Goal: Information Seeking & Learning: Compare options

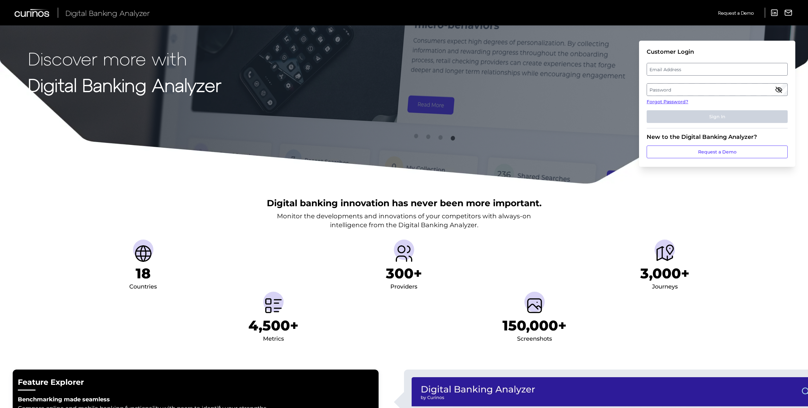
click at [695, 70] on label "Email Address" at bounding box center [717, 69] width 140 height 11
click at [695, 70] on input "email" at bounding box center [717, 69] width 141 height 13
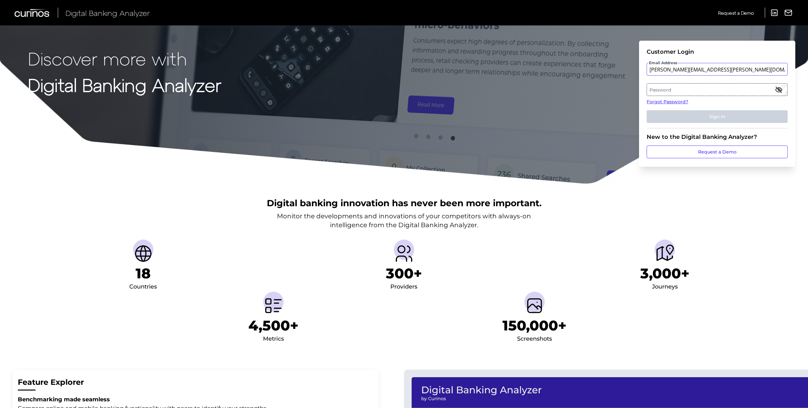
type input "aanand.kapadia@penfed.org"
click at [647, 110] on button "Sign In" at bounding box center [717, 116] width 141 height 13
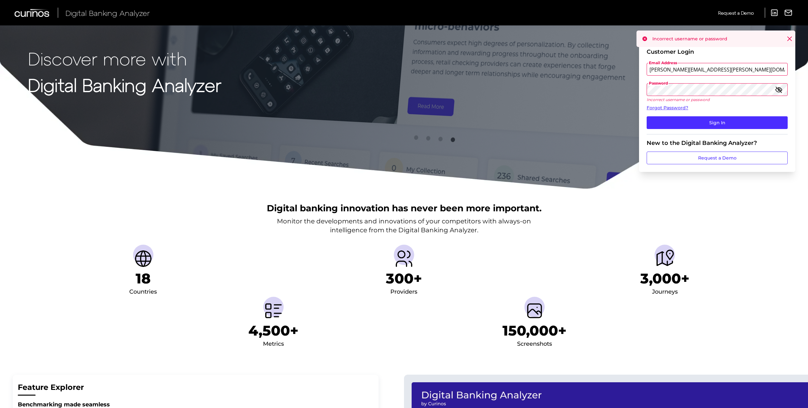
click at [777, 89] on icon "button" at bounding box center [779, 90] width 8 height 8
click at [647, 116] on button "Sign In" at bounding box center [717, 122] width 141 height 13
click at [603, 92] on div "Discover more with Digital Banking Analyzer Customer Login Email Address aanand…" at bounding box center [404, 94] width 808 height 189
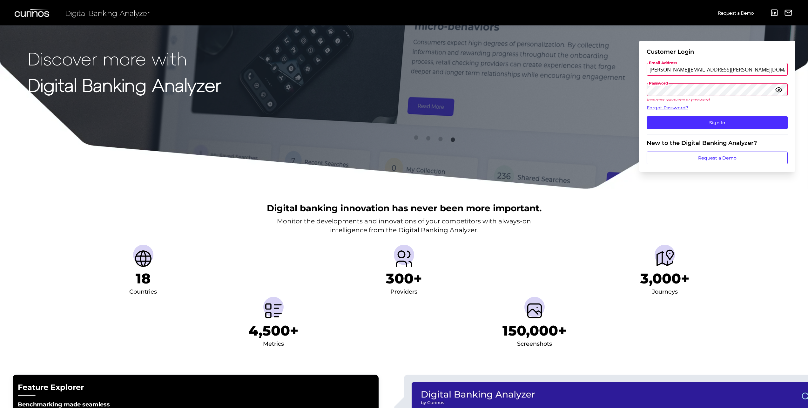
click at [647, 116] on button "Sign In" at bounding box center [717, 122] width 141 height 13
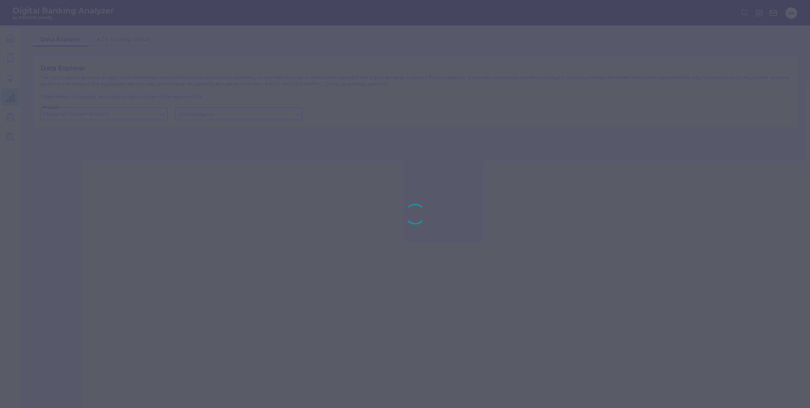
type input "United States"
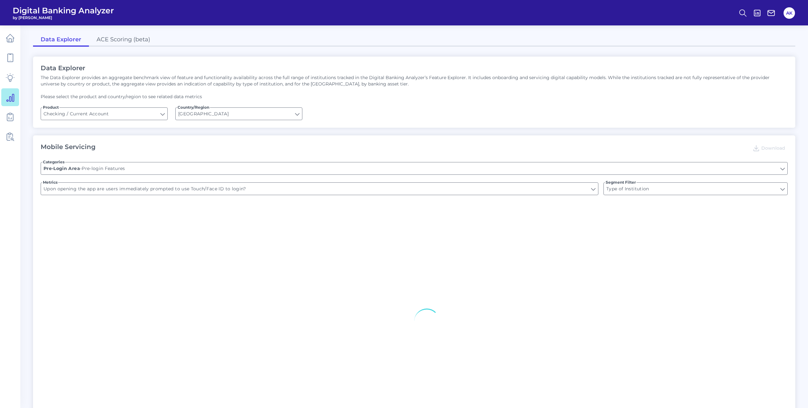
type input "Can you register for online banking?"
type input "END-TO-END JOURNEY: Can you apply for the PRODUCT as a new to brand customer on…"
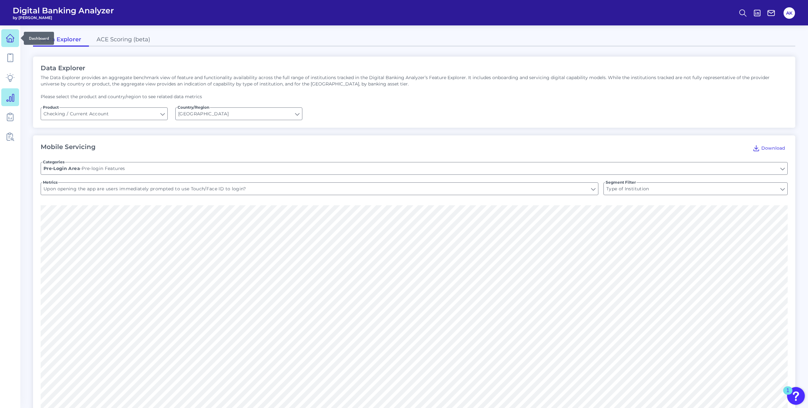
click at [12, 37] on icon at bounding box center [10, 38] width 9 height 9
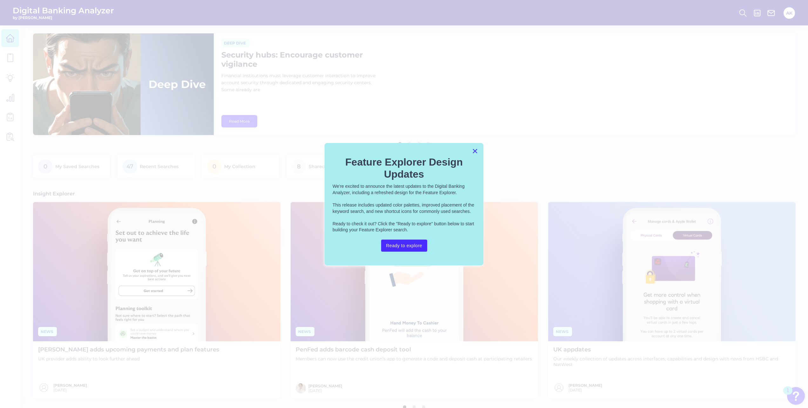
click at [474, 152] on button "×" at bounding box center [475, 151] width 6 height 10
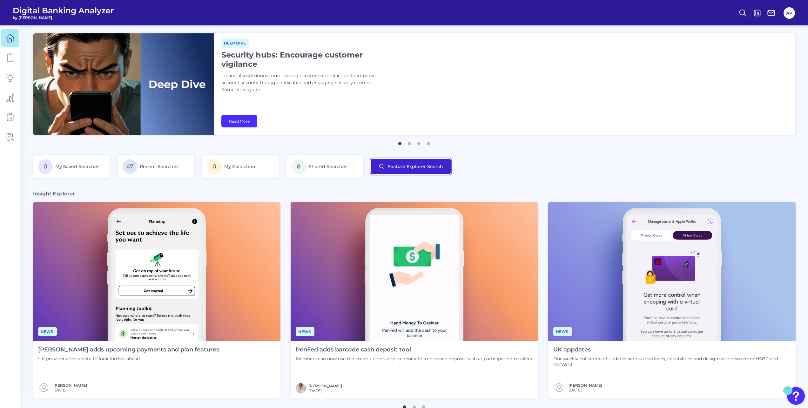
click at [435, 167] on button "Feature Explorer Search" at bounding box center [411, 166] width 80 height 15
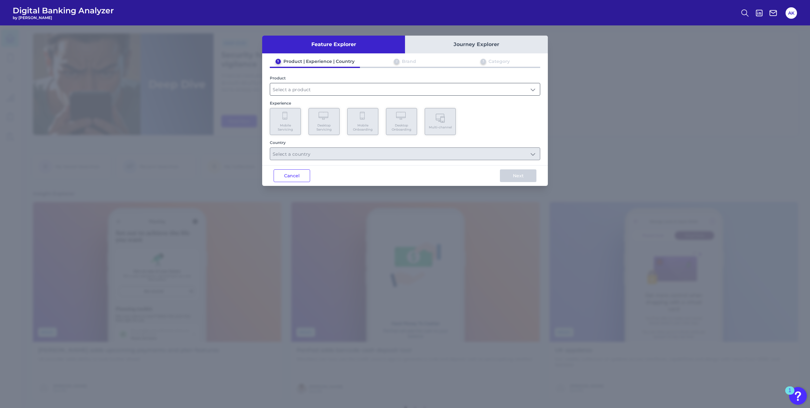
click at [347, 90] on input "text" at bounding box center [405, 89] width 270 height 12
click at [306, 105] on span "Checking / Current Account" at bounding box center [306, 105] width 62 height 6
type input "Checking / Current Account"
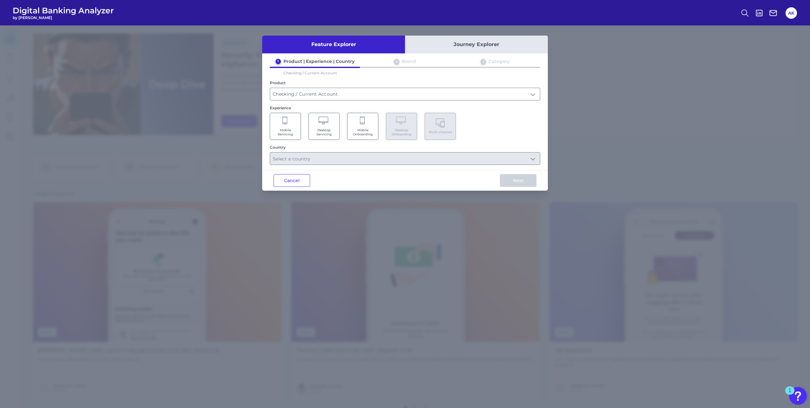
click at [293, 122] on Servicing "Mobile Servicing" at bounding box center [285, 126] width 31 height 27
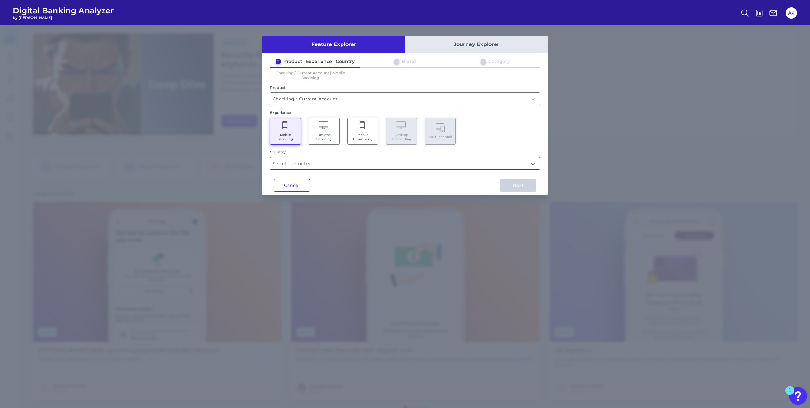
click at [303, 162] on input "text" at bounding box center [405, 163] width 270 height 12
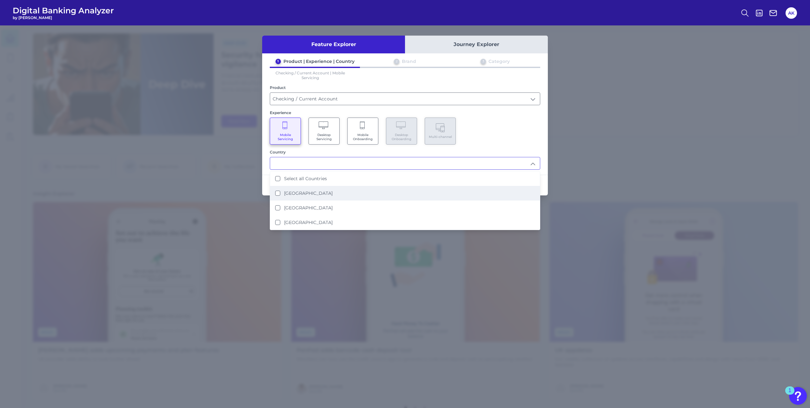
click at [302, 191] on label "United States" at bounding box center [308, 193] width 49 height 6
type input "United States"
click at [503, 130] on div "Mobile Servicing Desktop Servicing Mobile Onboarding Desktop Onboarding Multi-c…" at bounding box center [405, 130] width 271 height 27
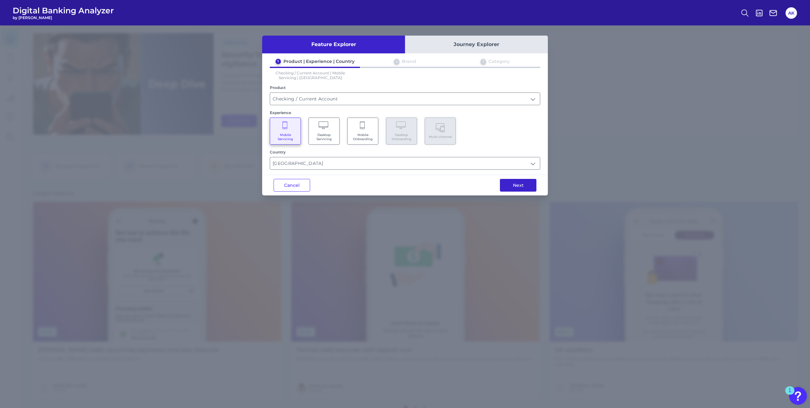
click at [526, 183] on button "Next" at bounding box center [518, 185] width 37 height 13
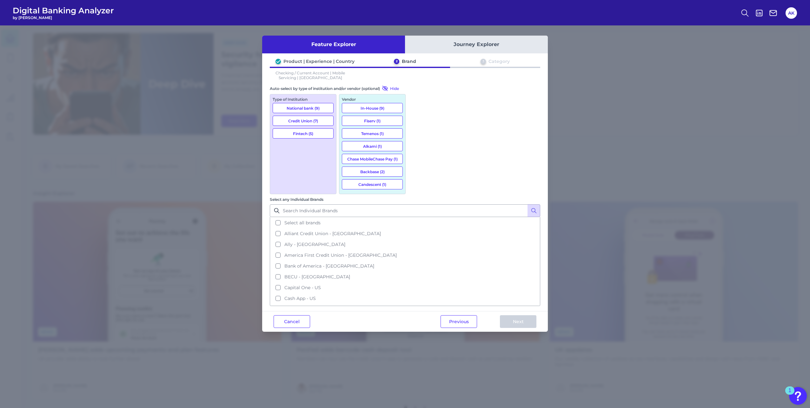
click at [305, 153] on div "Type of Institution National bank (9) Credit Union (7) Fintech (5)" at bounding box center [303, 144] width 67 height 100
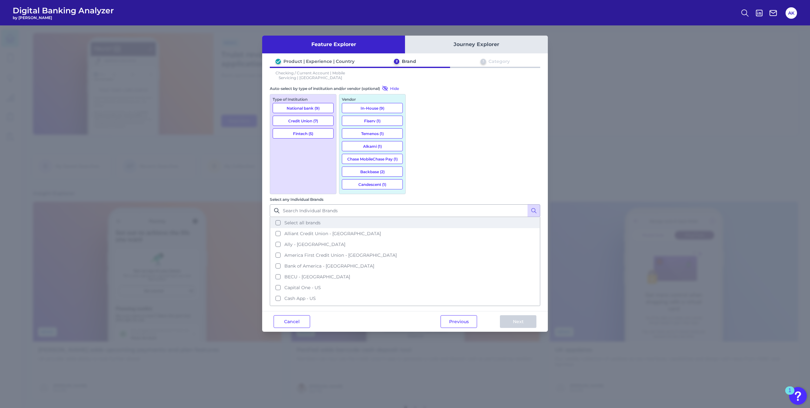
click at [416, 217] on button "Select all brands" at bounding box center [405, 222] width 269 height 11
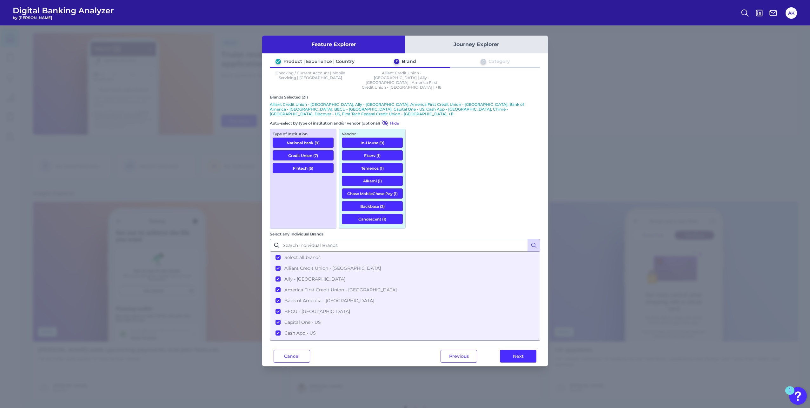
click at [530, 350] on button "Next" at bounding box center [518, 356] width 37 height 13
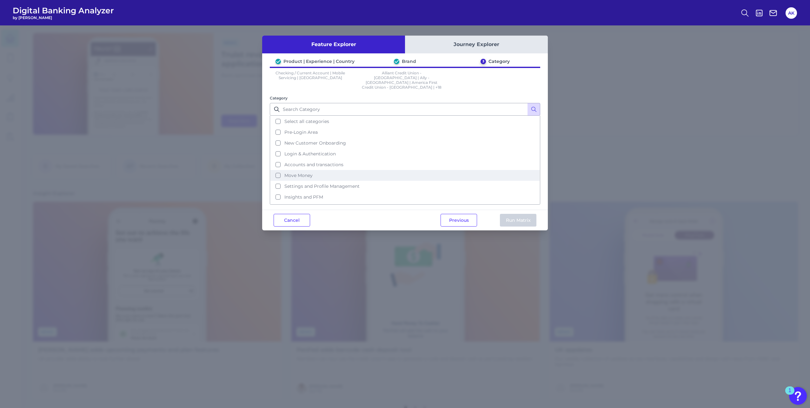
click at [277, 170] on button "Move Money" at bounding box center [405, 175] width 269 height 11
click at [514, 214] on button "Run Matrix" at bounding box center [518, 220] width 37 height 13
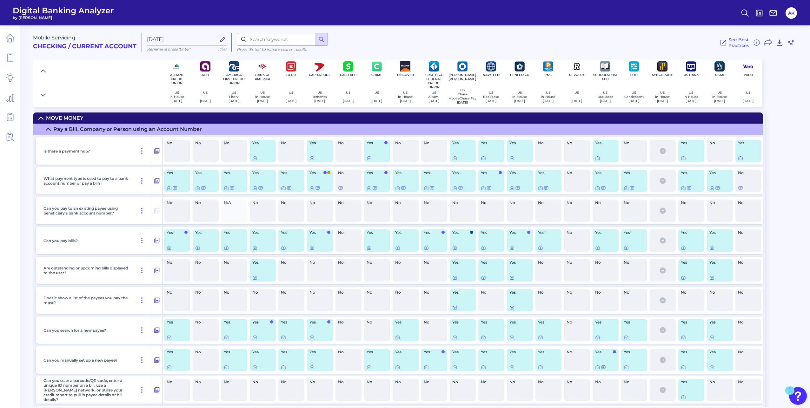
click at [44, 130] on summary "Pay a Bill, Company or Person using an Account Number" at bounding box center [398, 129] width 730 height 11
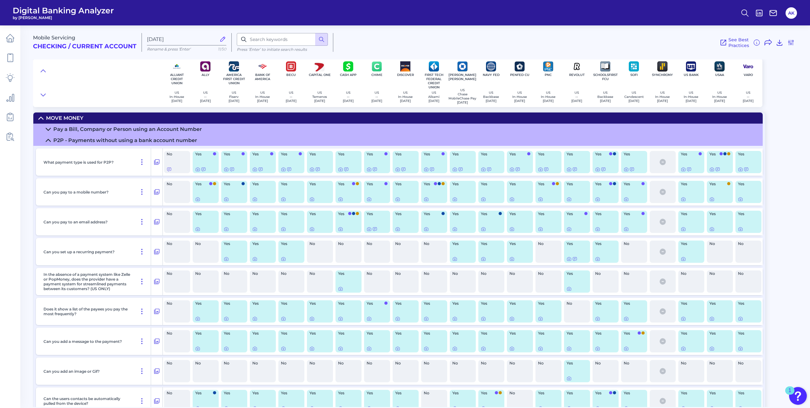
click at [49, 140] on icon at bounding box center [48, 140] width 4 height 2
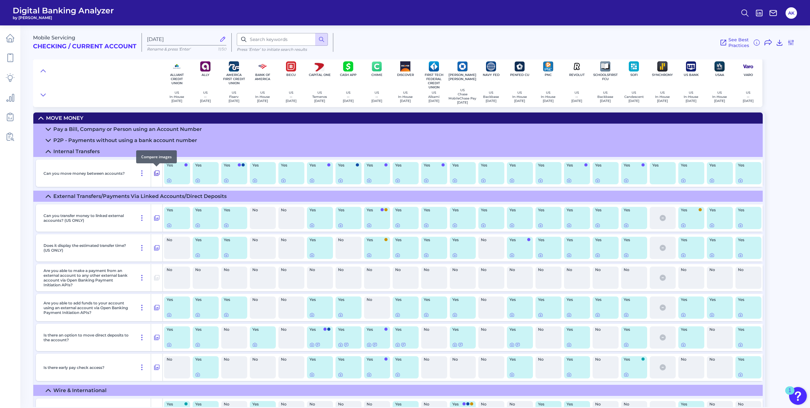
click at [155, 171] on icon at bounding box center [156, 173] width 5 height 5
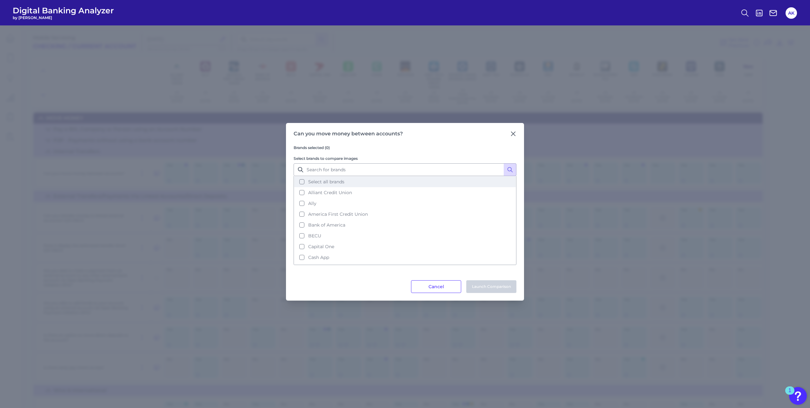
click at [333, 181] on span "Select all brands" at bounding box center [326, 182] width 36 height 6
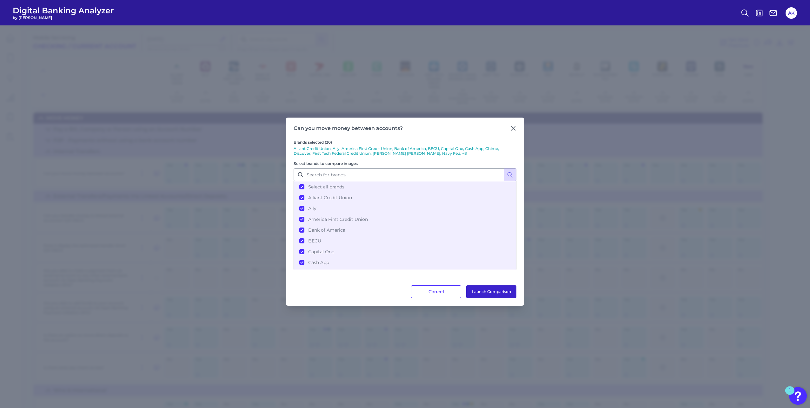
click at [479, 293] on button "Launch Comparison" at bounding box center [491, 291] width 50 height 13
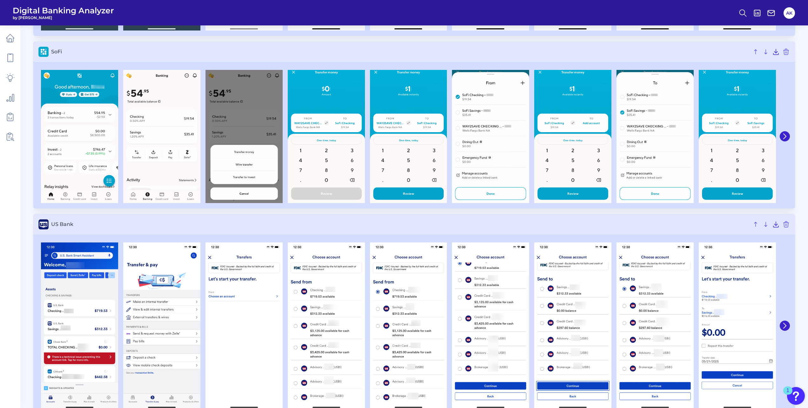
scroll to position [3060, 0]
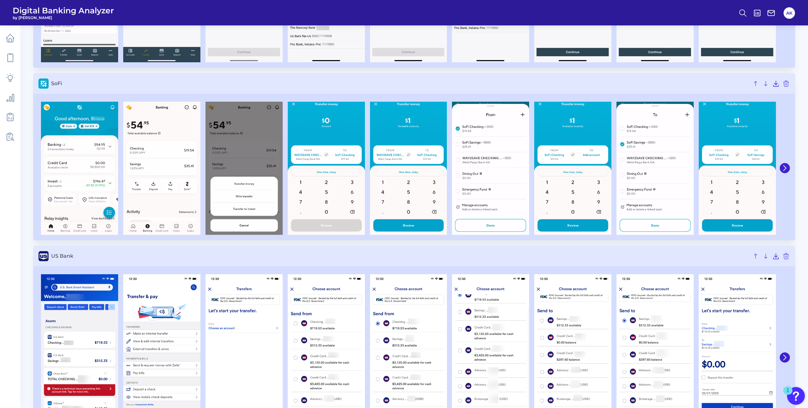
drag, startPoint x: 422, startPoint y: 243, endPoint x: 625, endPoint y: 255, distance: 203.0
click at [625, 255] on span "US Bank" at bounding box center [400, 256] width 698 height 6
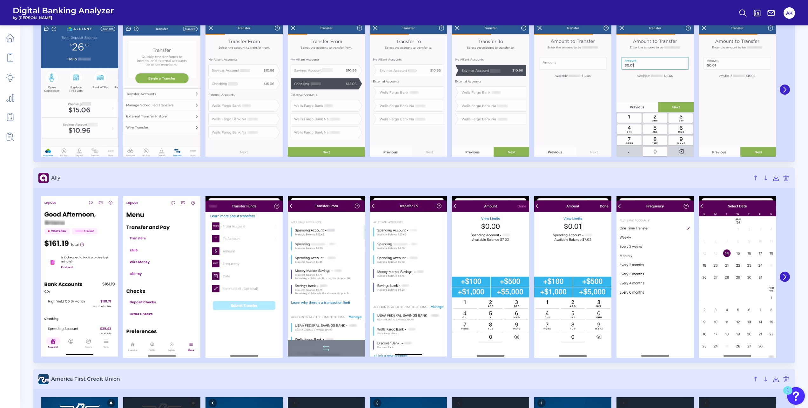
scroll to position [0, 0]
